Goal: Transaction & Acquisition: Book appointment/travel/reservation

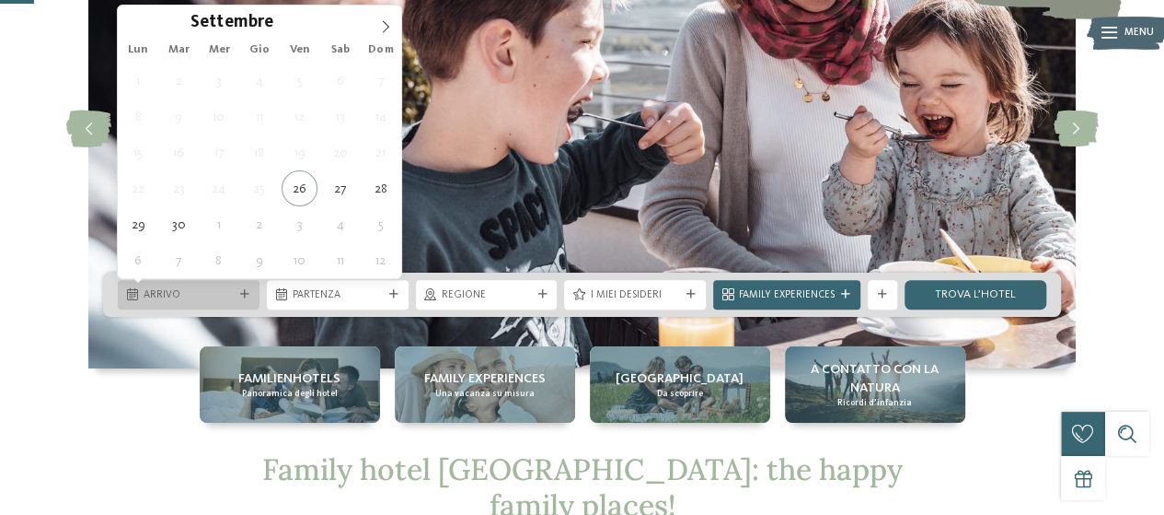
click at [168, 295] on span "Arrivo" at bounding box center [189, 295] width 90 height 15
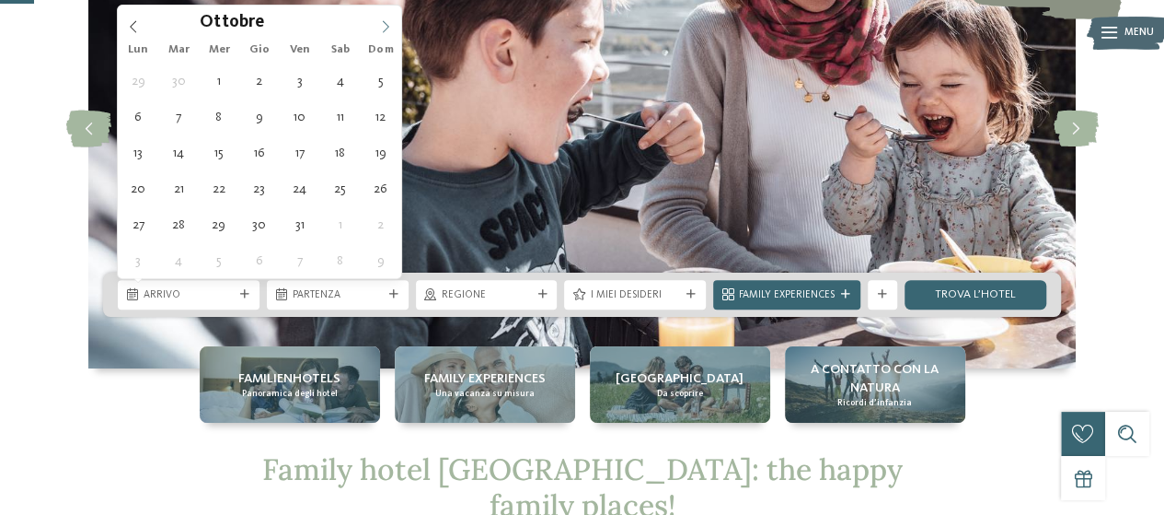
click at [379, 29] on icon at bounding box center [385, 26] width 13 height 13
click at [381, 27] on icon at bounding box center [385, 26] width 13 height 13
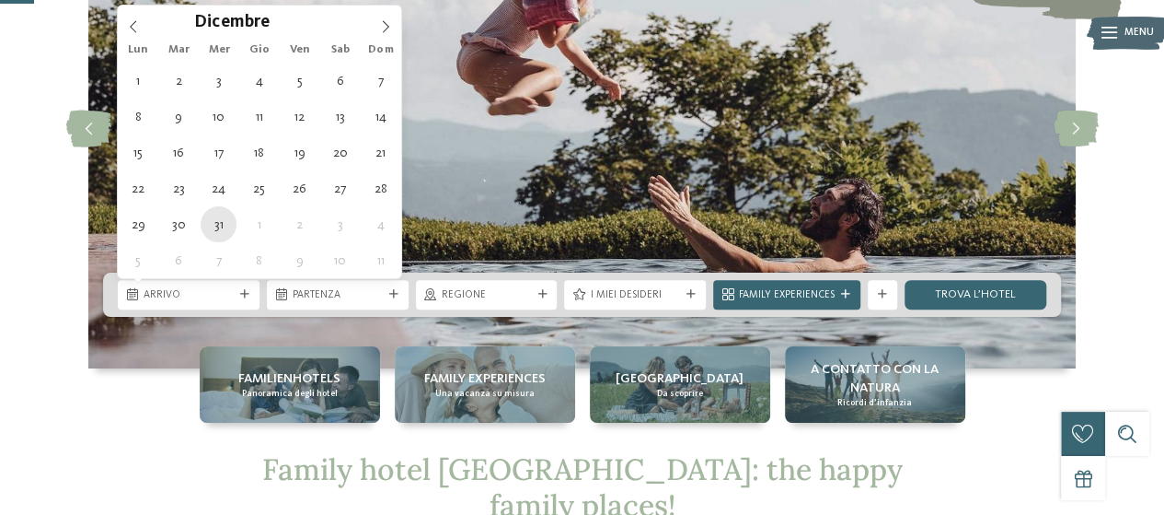
type div "[DATE]"
type input "****"
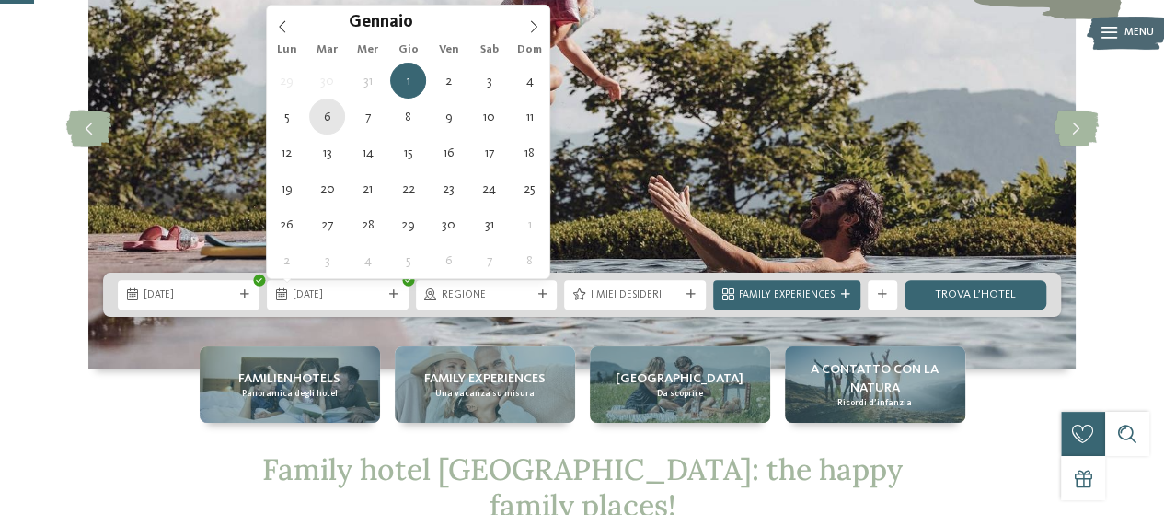
type div "[DATE]"
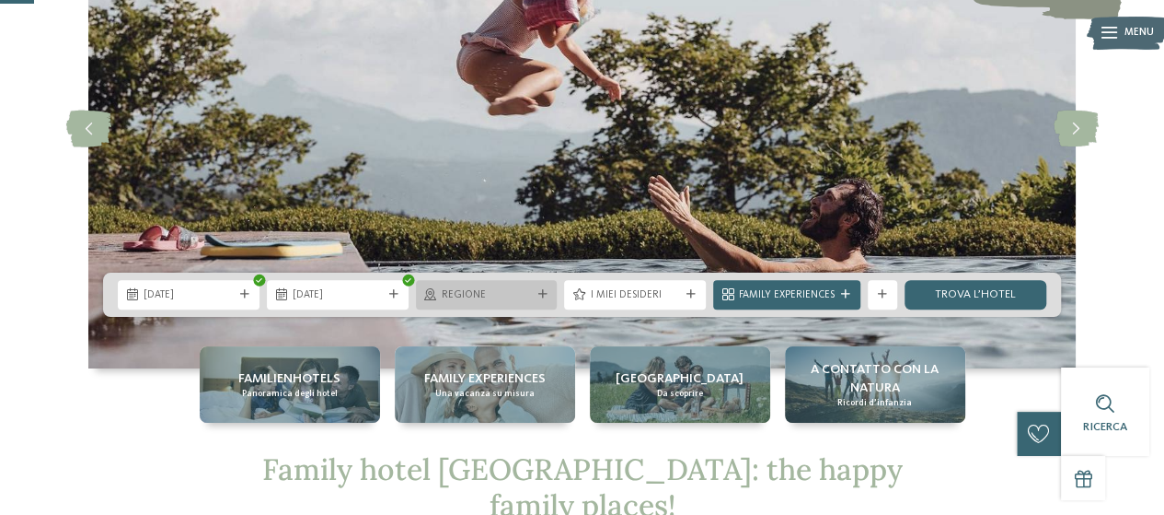
click at [541, 295] on icon at bounding box center [542, 294] width 9 height 9
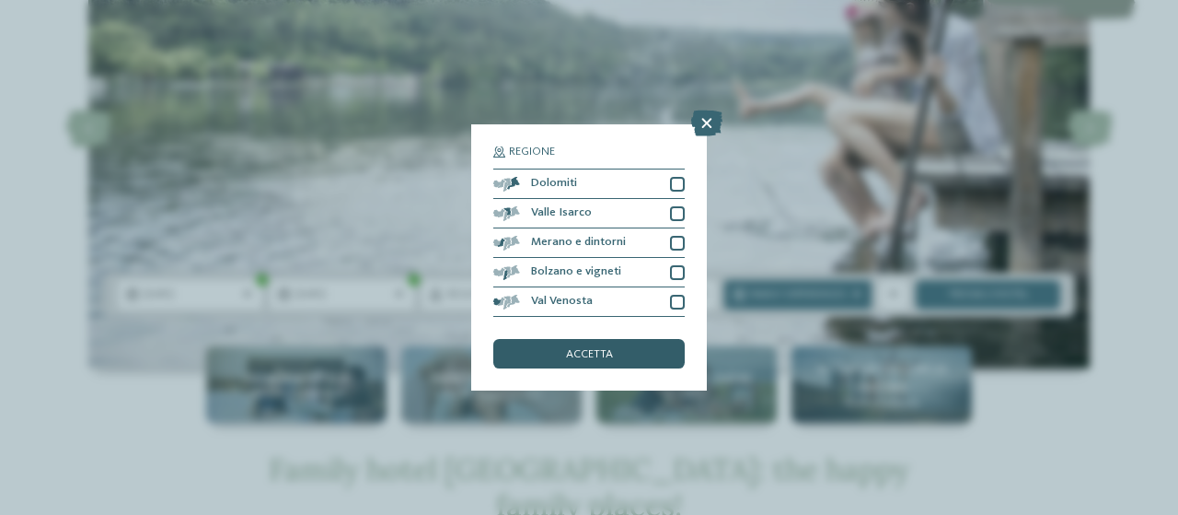
click at [635, 359] on div "accetta" at bounding box center [588, 353] width 191 height 29
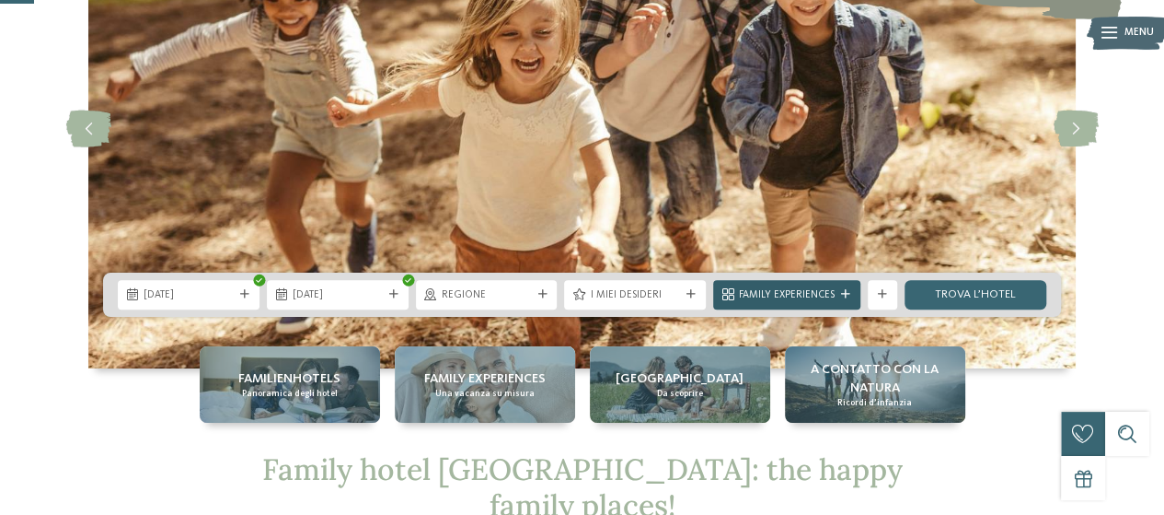
click at [843, 297] on icon at bounding box center [845, 294] width 9 height 9
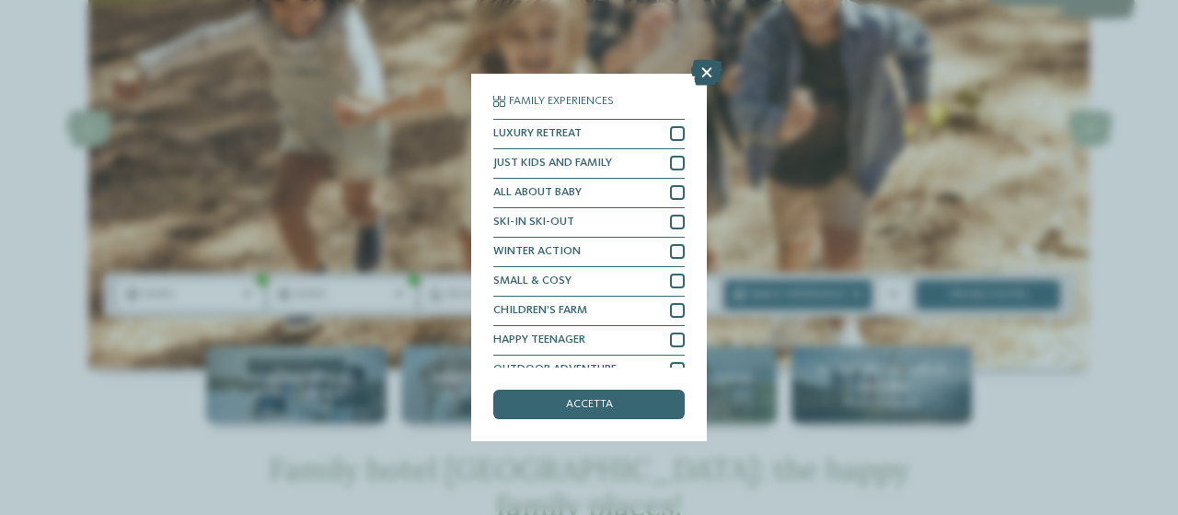
click at [703, 70] on icon at bounding box center [706, 73] width 31 height 26
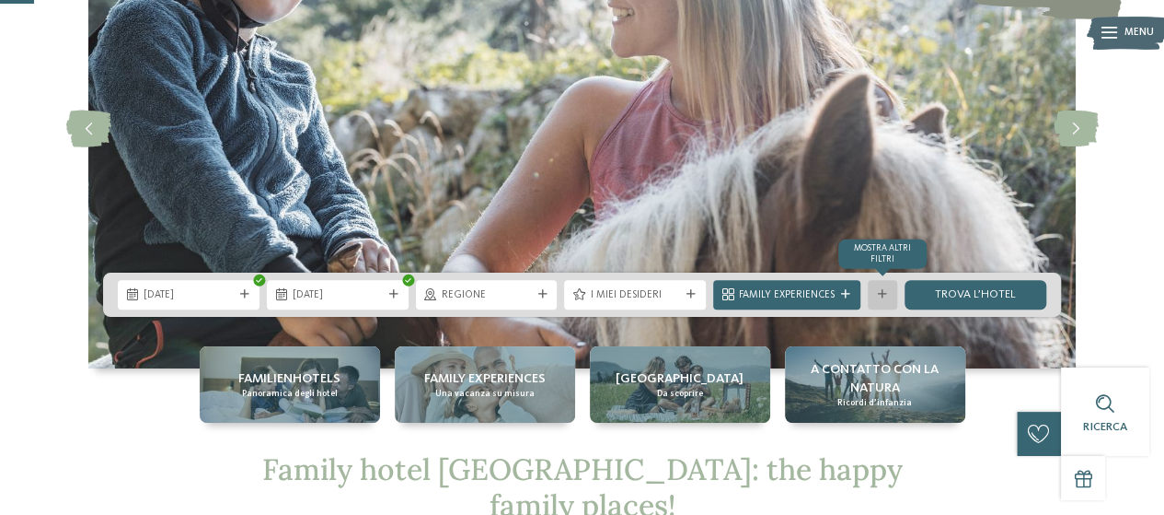
click at [873, 293] on div "mostra altri filtri" at bounding box center [882, 294] width 29 height 29
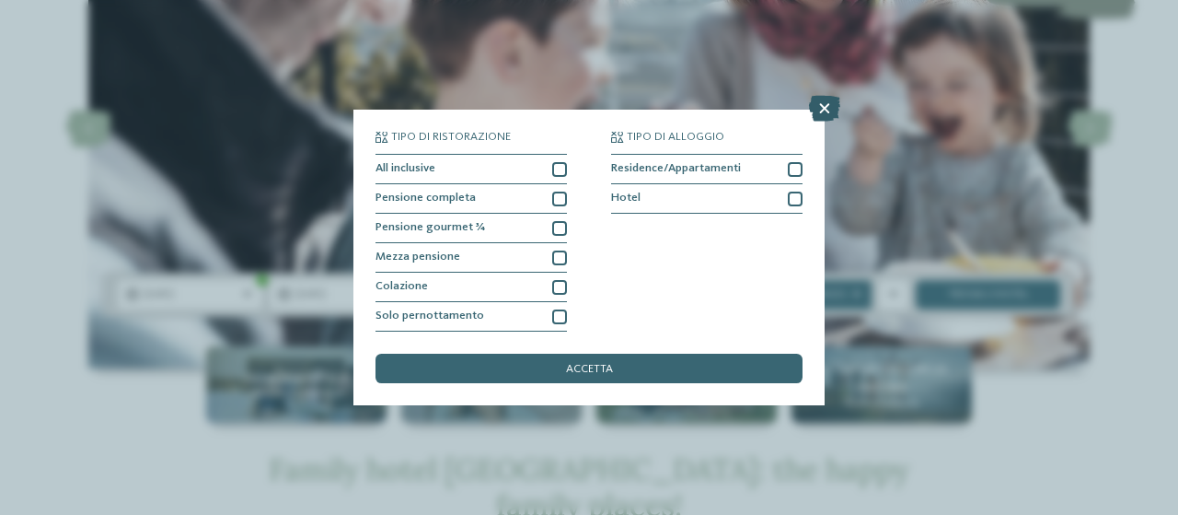
click at [828, 110] on icon at bounding box center [824, 109] width 31 height 26
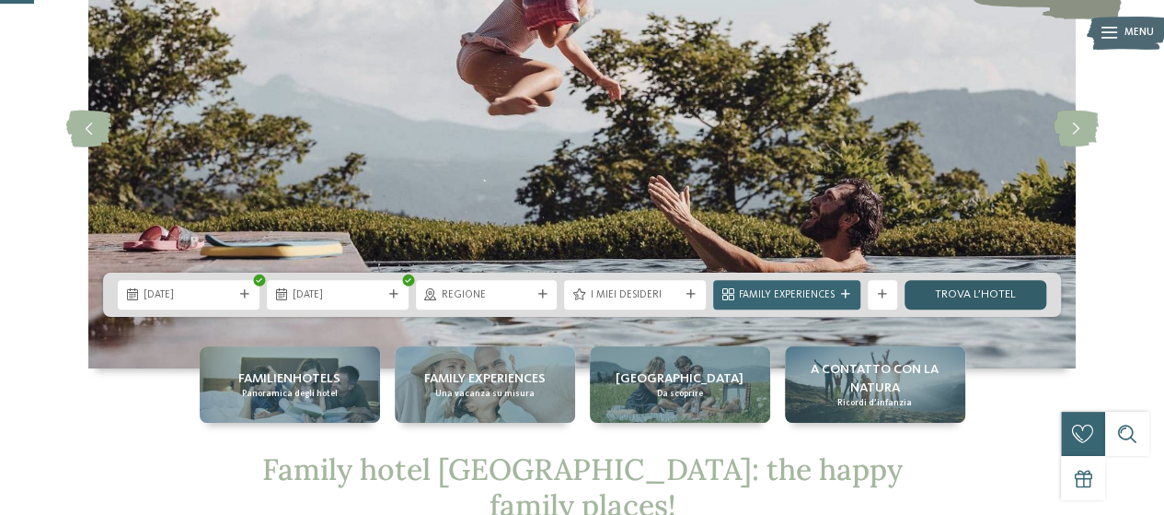
click at [998, 294] on link "trova l’hotel" at bounding box center [976, 294] width 142 height 29
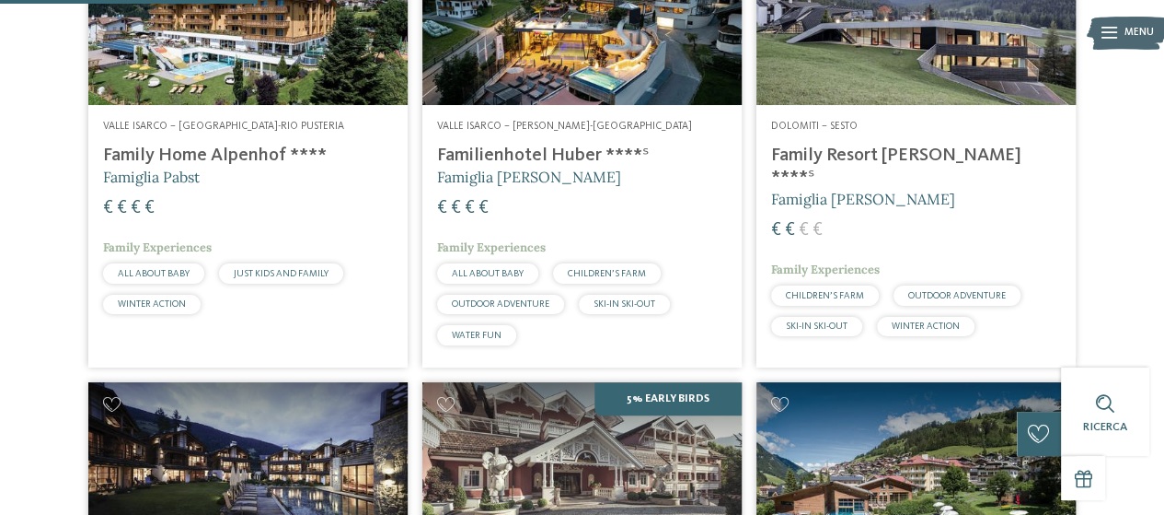
scroll to position [547, 0]
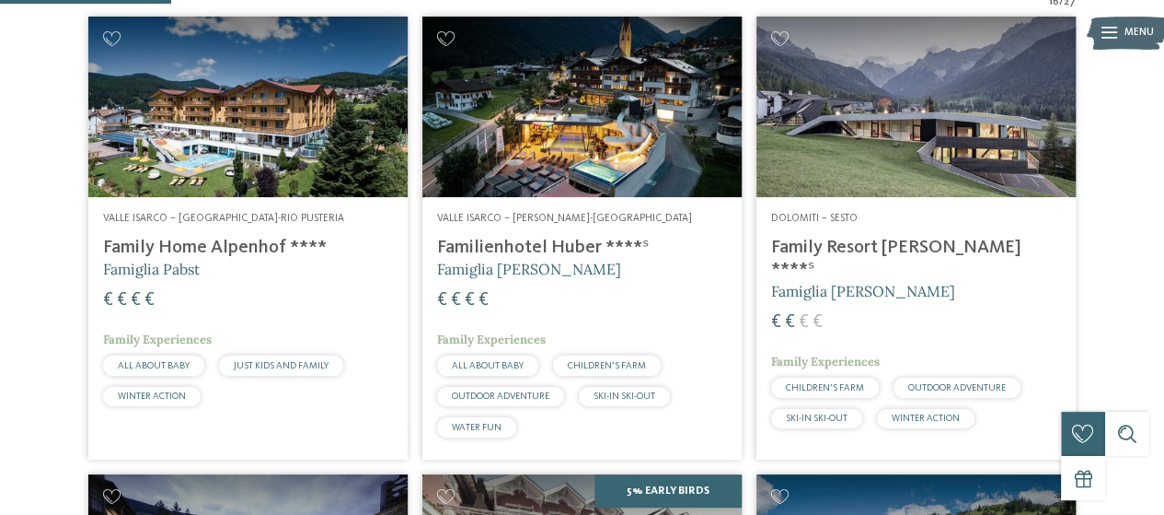
click at [874, 242] on h4 "Family Resort [PERSON_NAME] ****ˢ" at bounding box center [916, 259] width 290 height 44
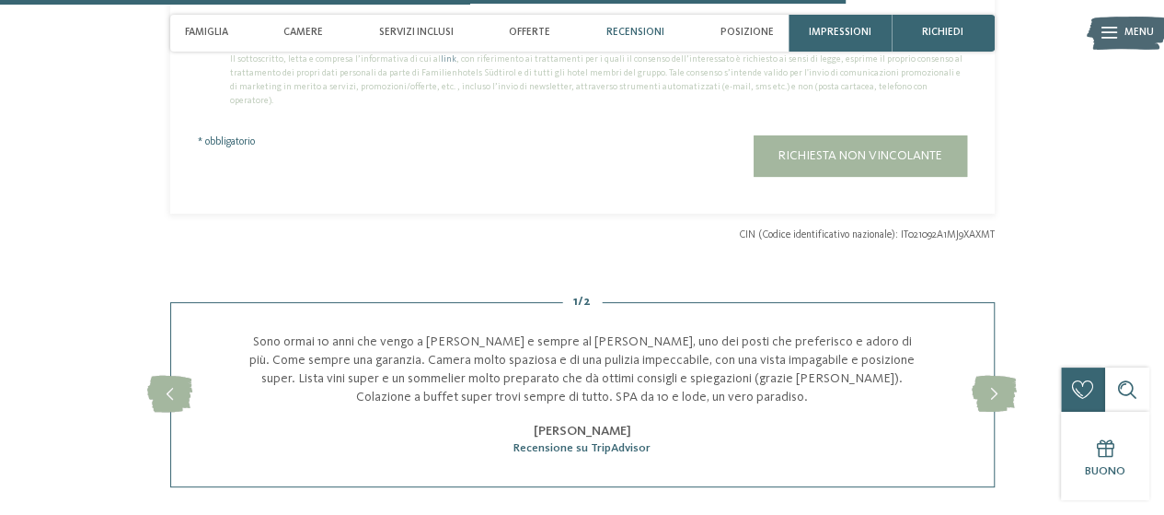
scroll to position [3498, 0]
